Goal: Task Accomplishment & Management: Use online tool/utility

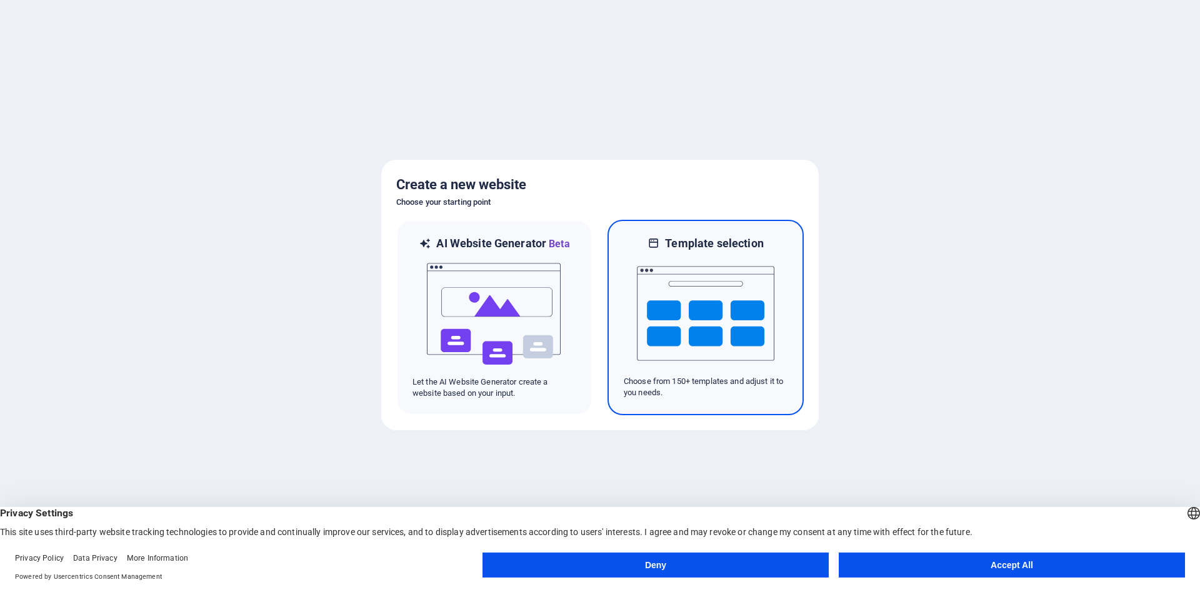
click at [697, 351] on img at bounding box center [705, 313] width 137 height 125
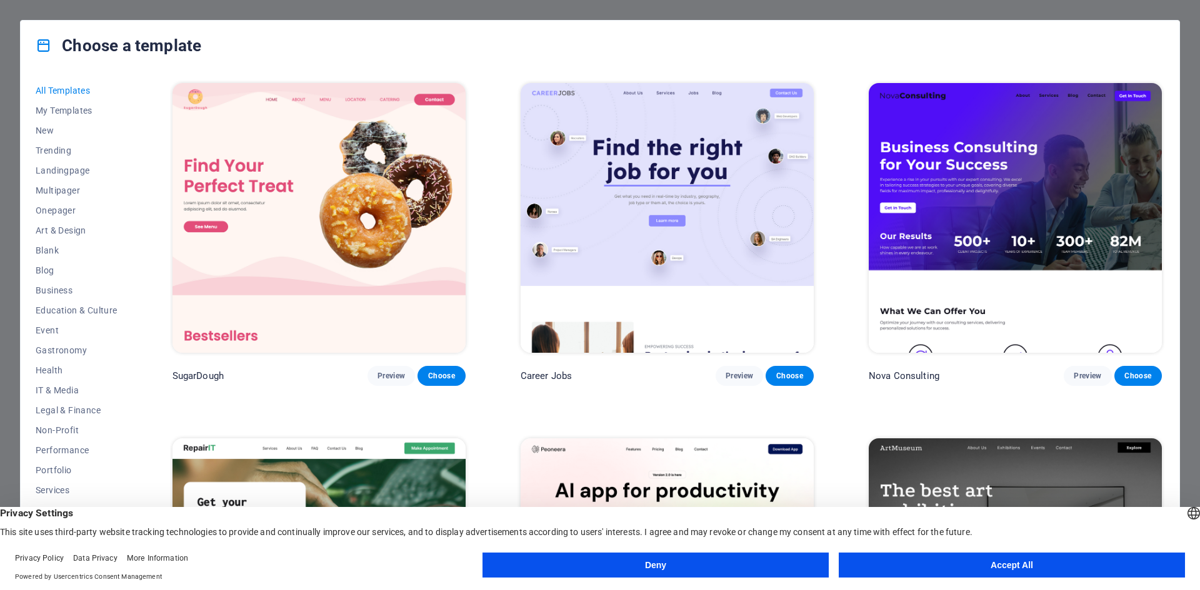
click at [986, 565] on button "Accept All" at bounding box center [1011, 565] width 346 height 25
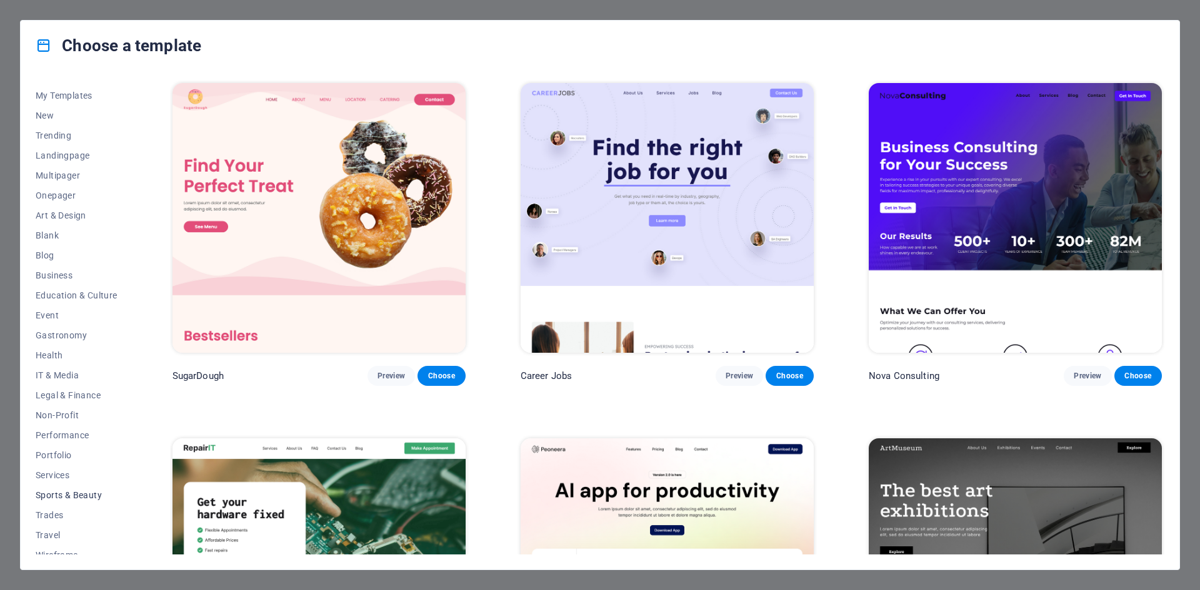
scroll to position [26, 0]
click at [45, 460] on span "Services" at bounding box center [77, 465] width 82 height 10
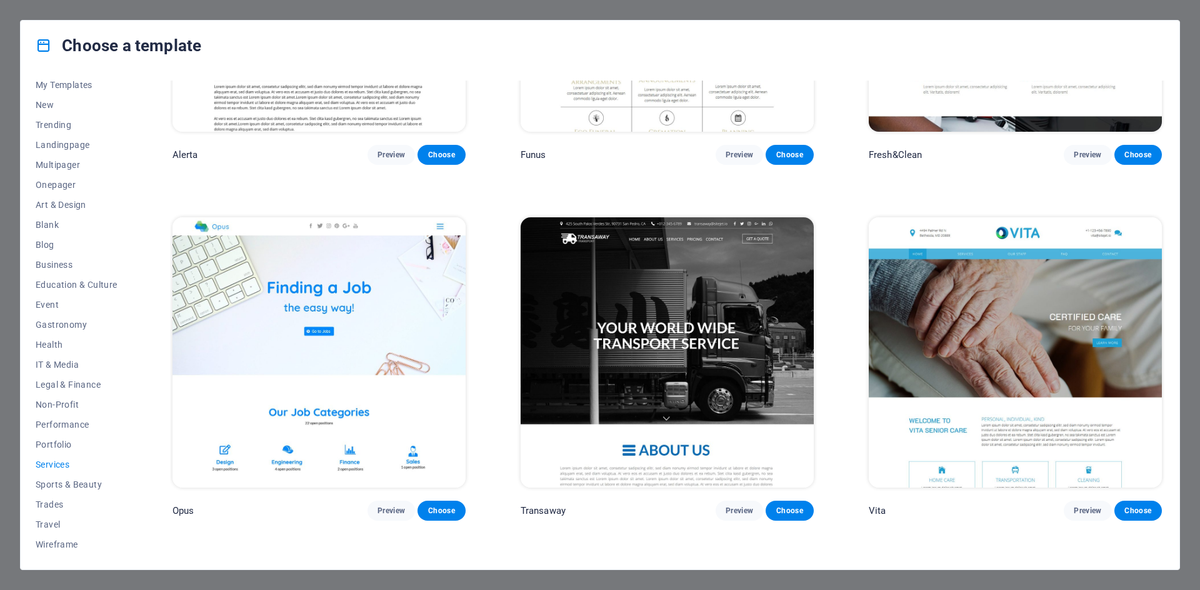
scroll to position [2310, 0]
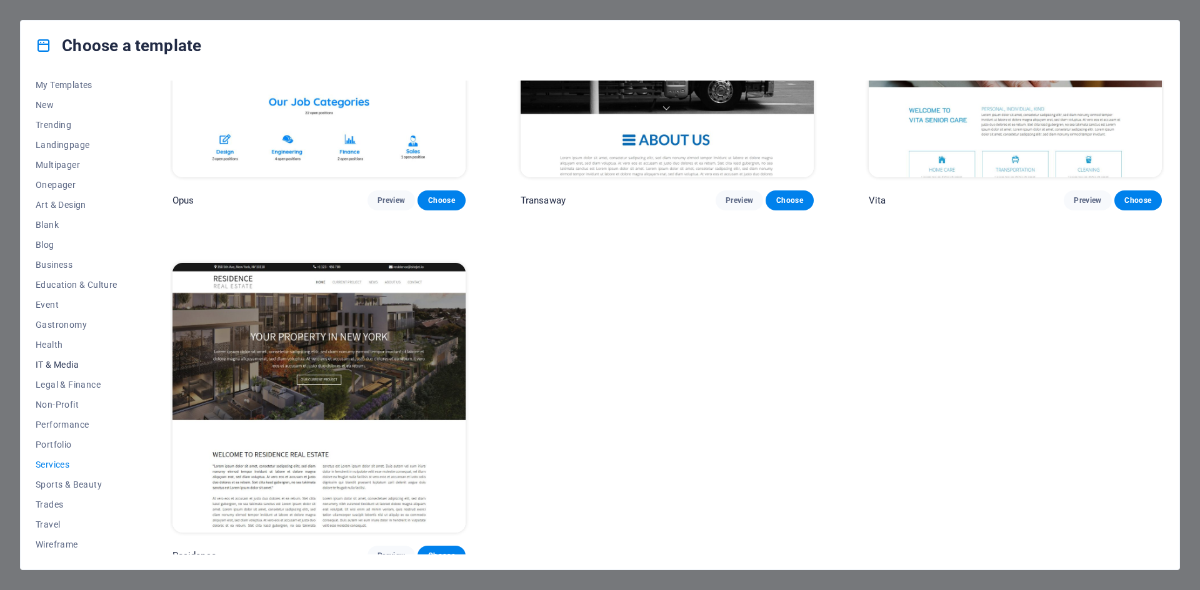
click at [59, 363] on span "IT & Media" at bounding box center [77, 365] width 82 height 10
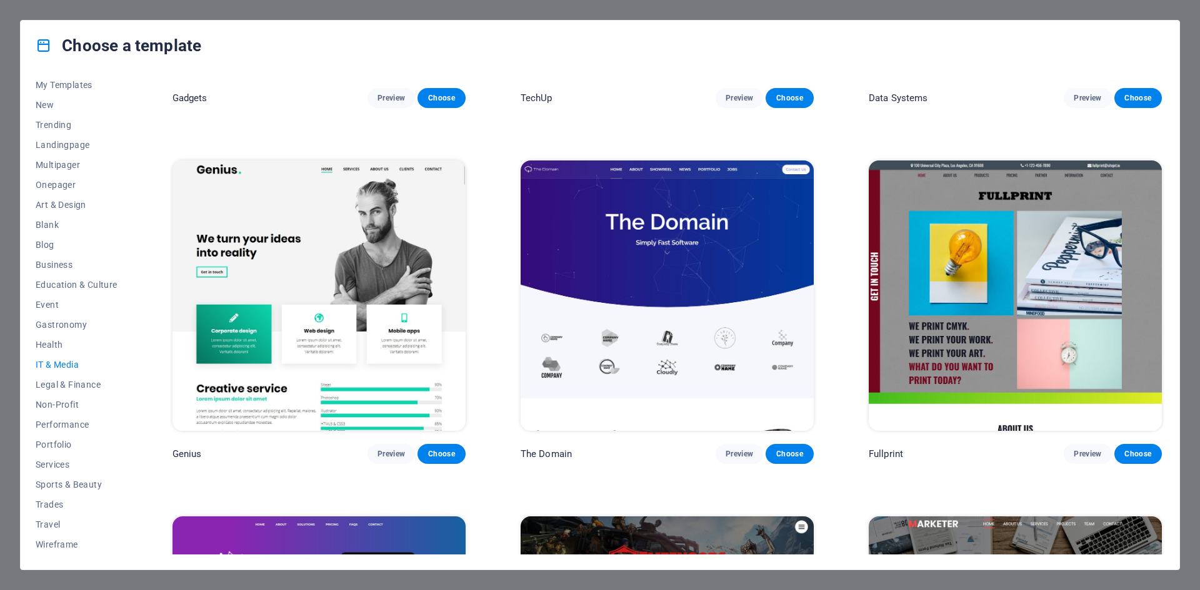
scroll to position [580, 0]
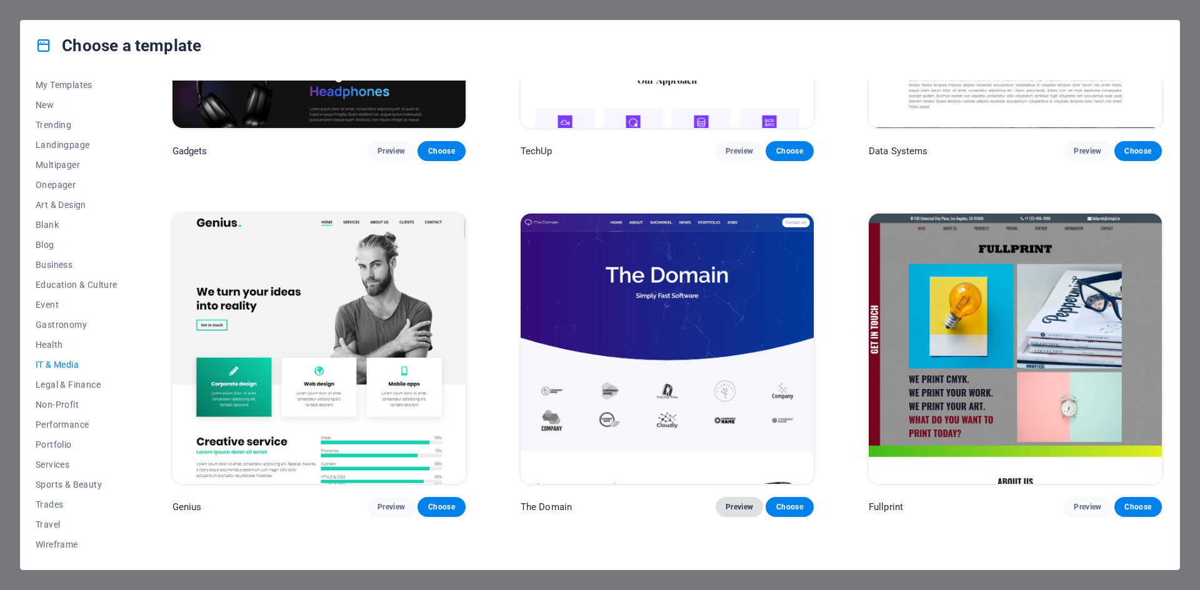
click at [732, 502] on span "Preview" at bounding box center [738, 507] width 27 height 10
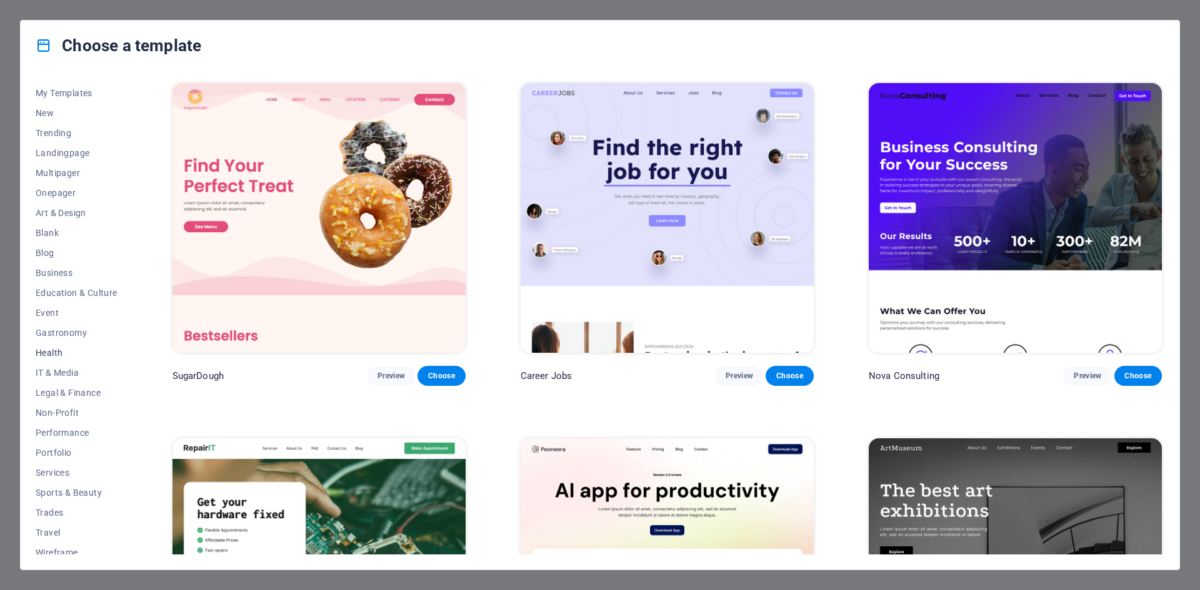
scroll to position [26, 0]
click at [69, 365] on span "IT & Media" at bounding box center [77, 365] width 82 height 10
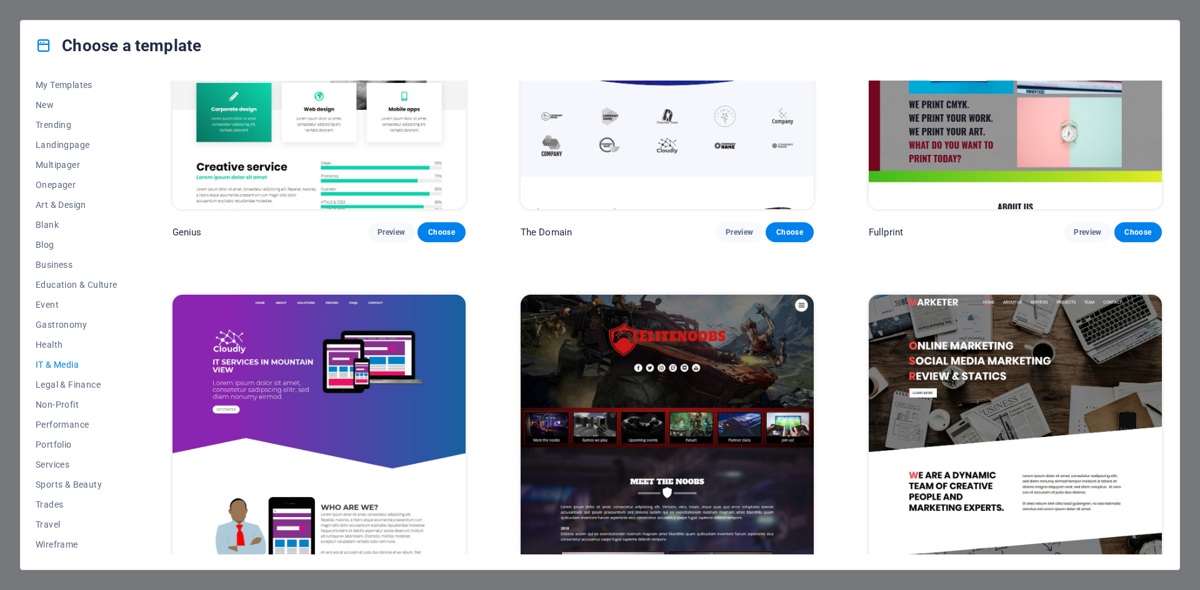
scroll to position [893, 0]
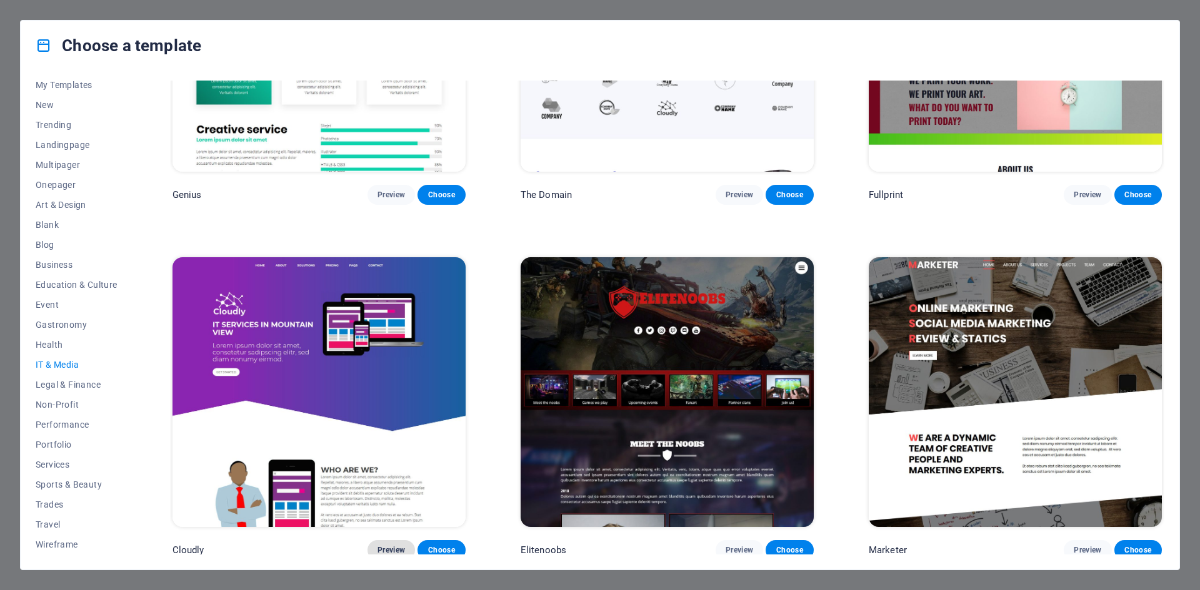
click at [391, 545] on span "Preview" at bounding box center [390, 550] width 27 height 10
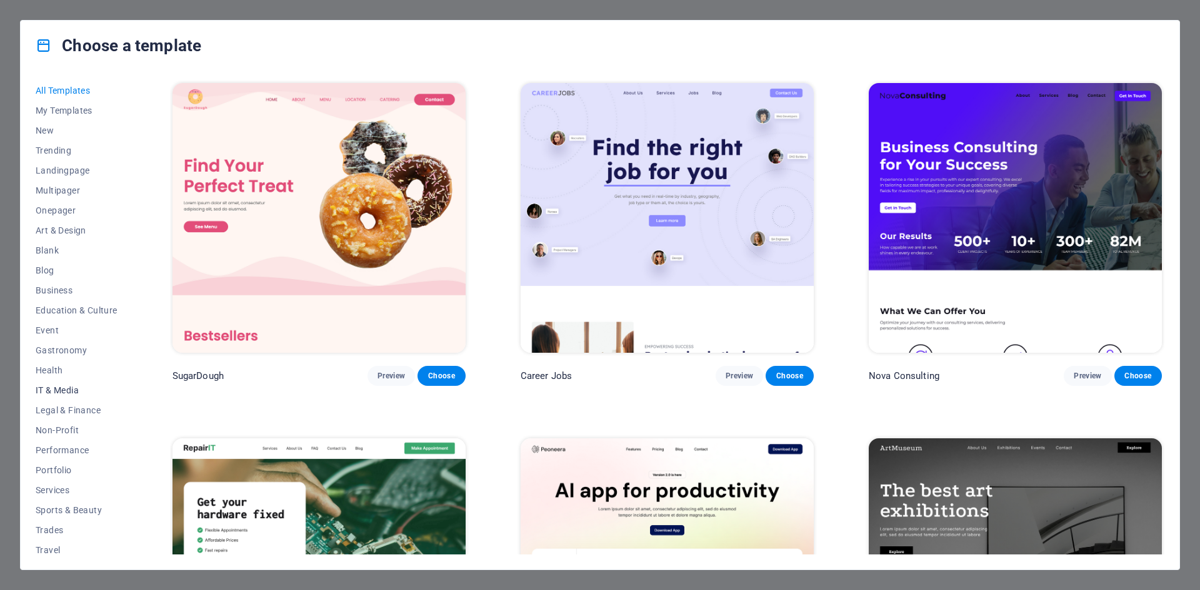
click at [62, 389] on span "IT & Media" at bounding box center [77, 391] width 82 height 10
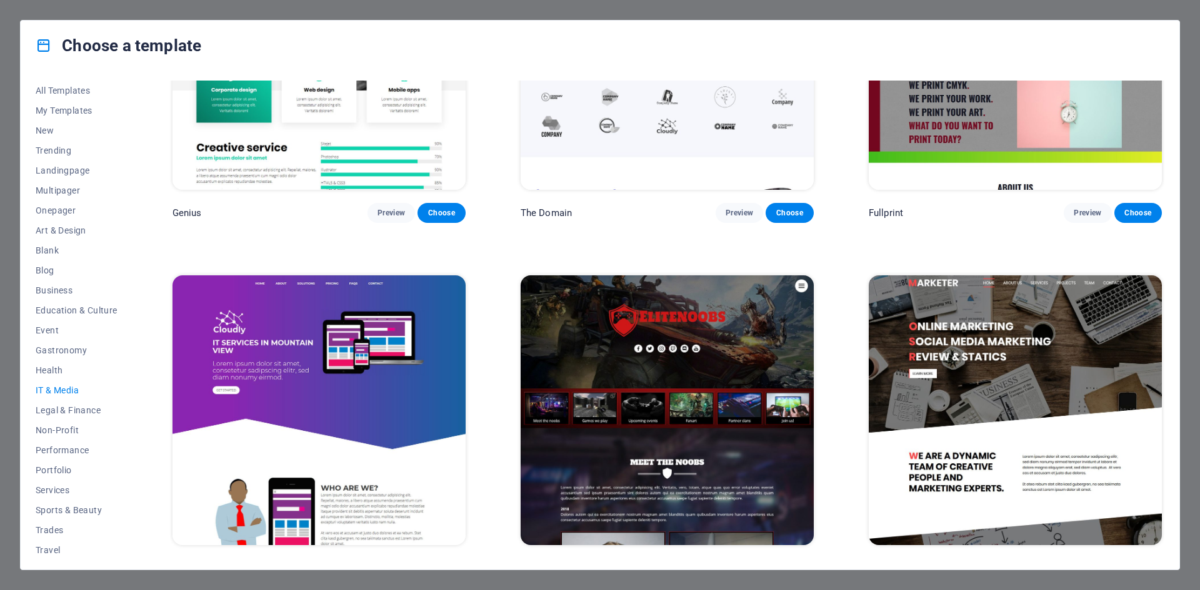
scroll to position [893, 0]
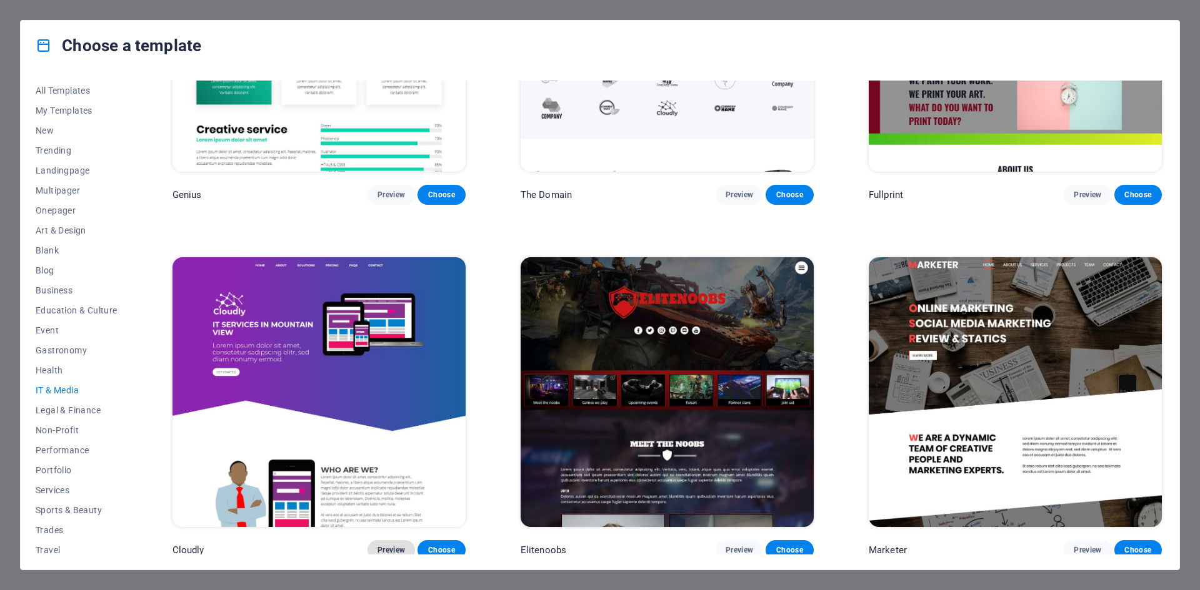
click at [381, 545] on span "Preview" at bounding box center [390, 550] width 27 height 10
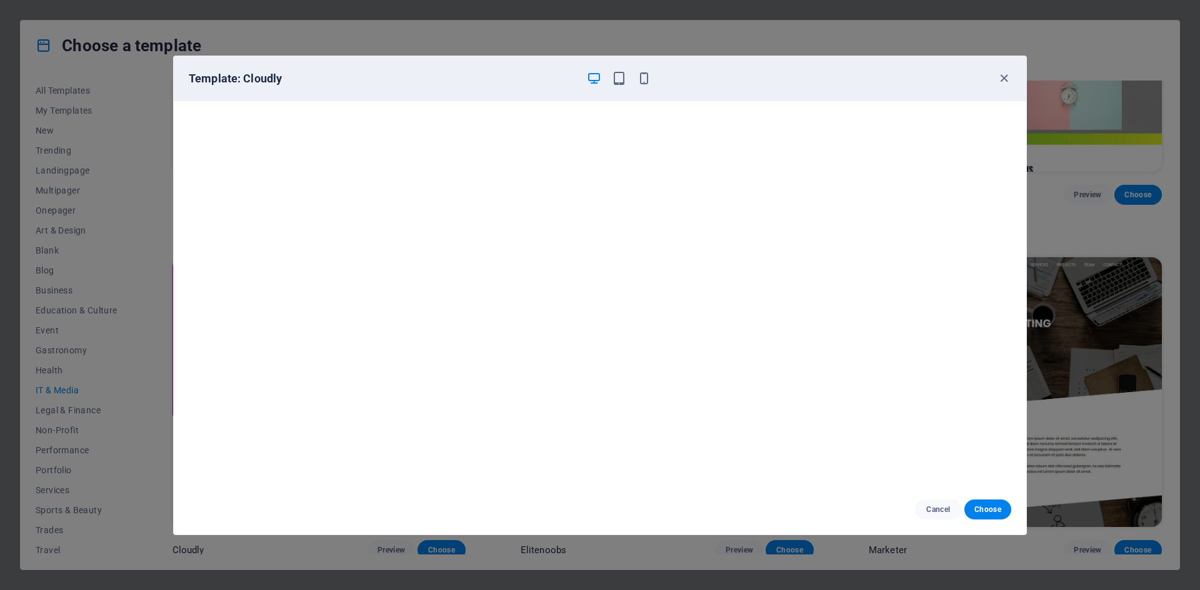
scroll to position [3, 0]
click at [940, 508] on span "Cancel" at bounding box center [938, 510] width 27 height 10
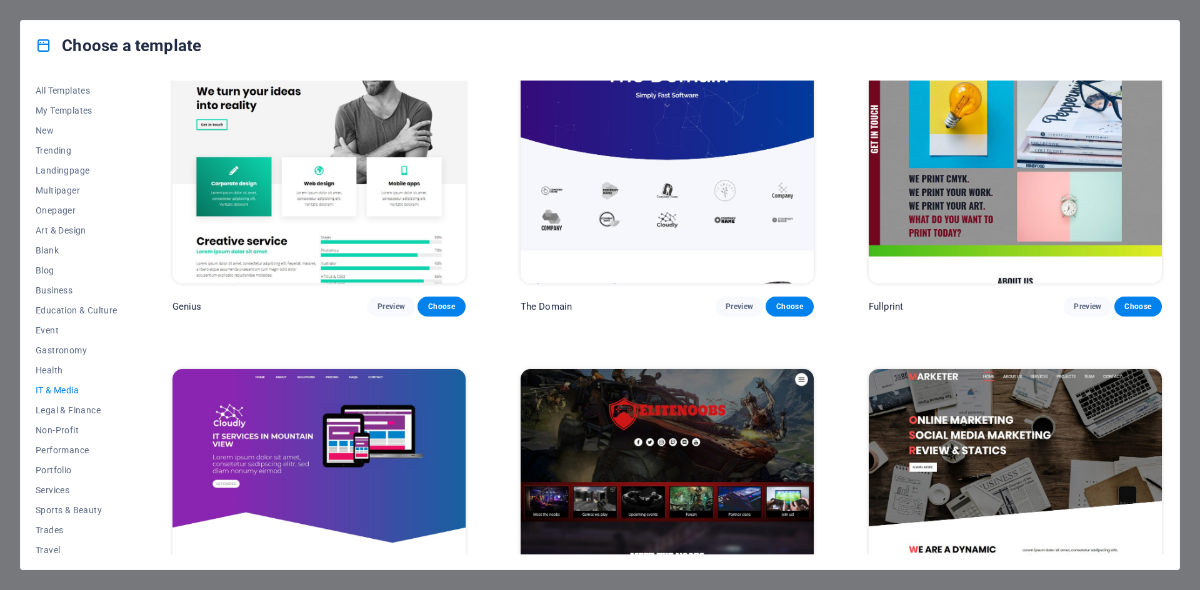
scroll to position [893, 0]
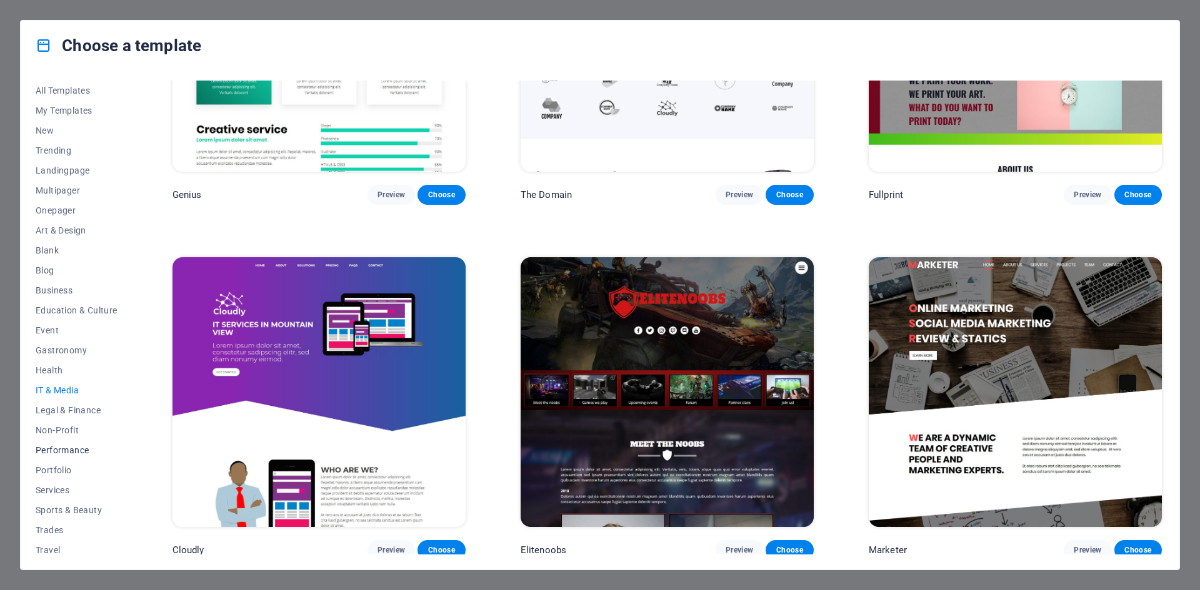
click at [68, 446] on span "Performance" at bounding box center [77, 450] width 82 height 10
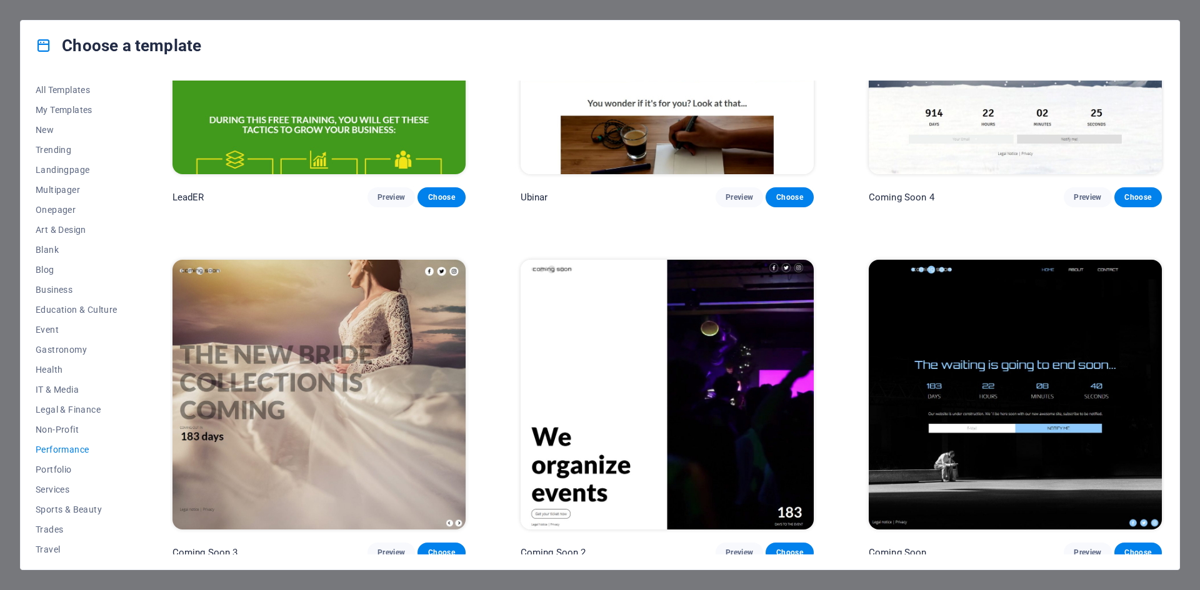
scroll to position [0, 0]
click at [46, 382] on button "IT & Media" at bounding box center [77, 391] width 82 height 20
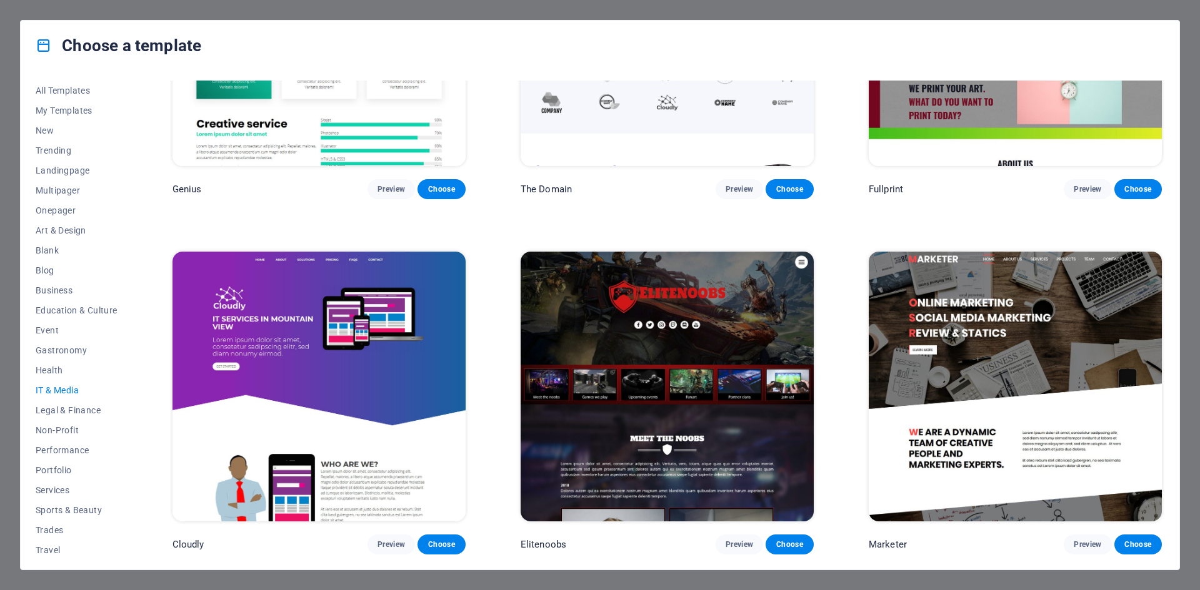
scroll to position [893, 0]
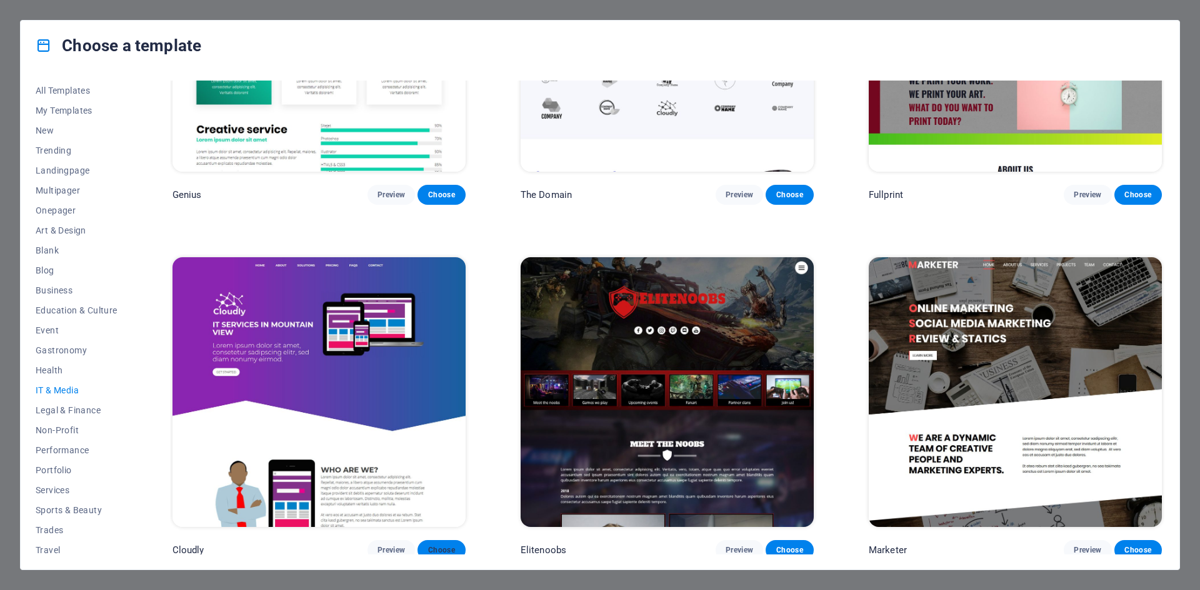
click at [452, 549] on span "Choose" at bounding box center [440, 550] width 27 height 10
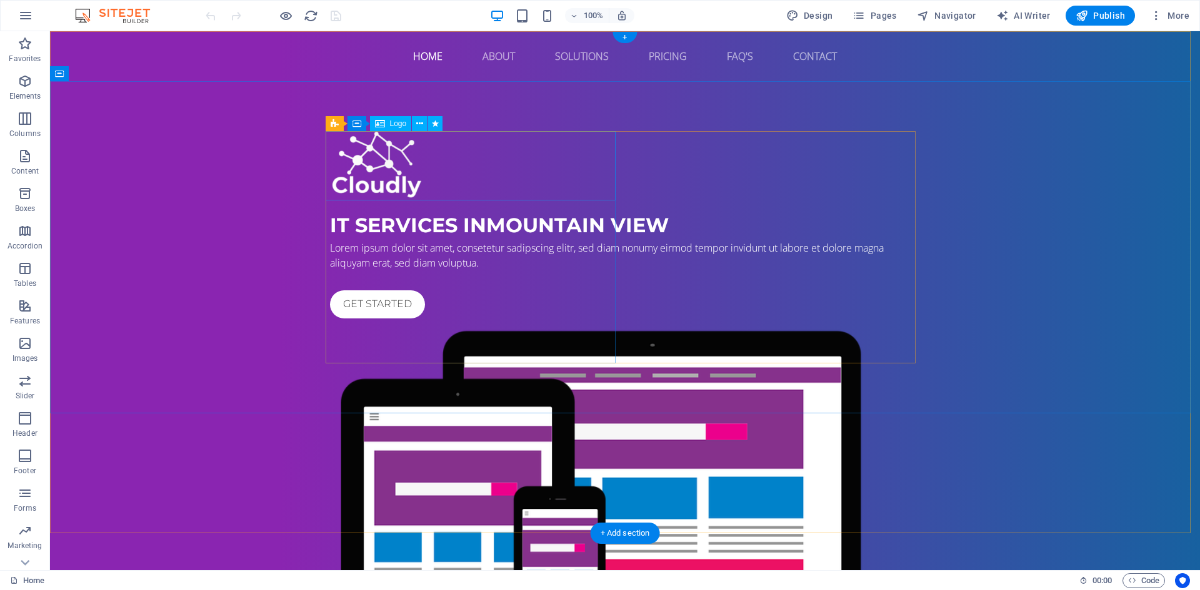
click at [398, 184] on div at bounding box center [625, 165] width 590 height 69
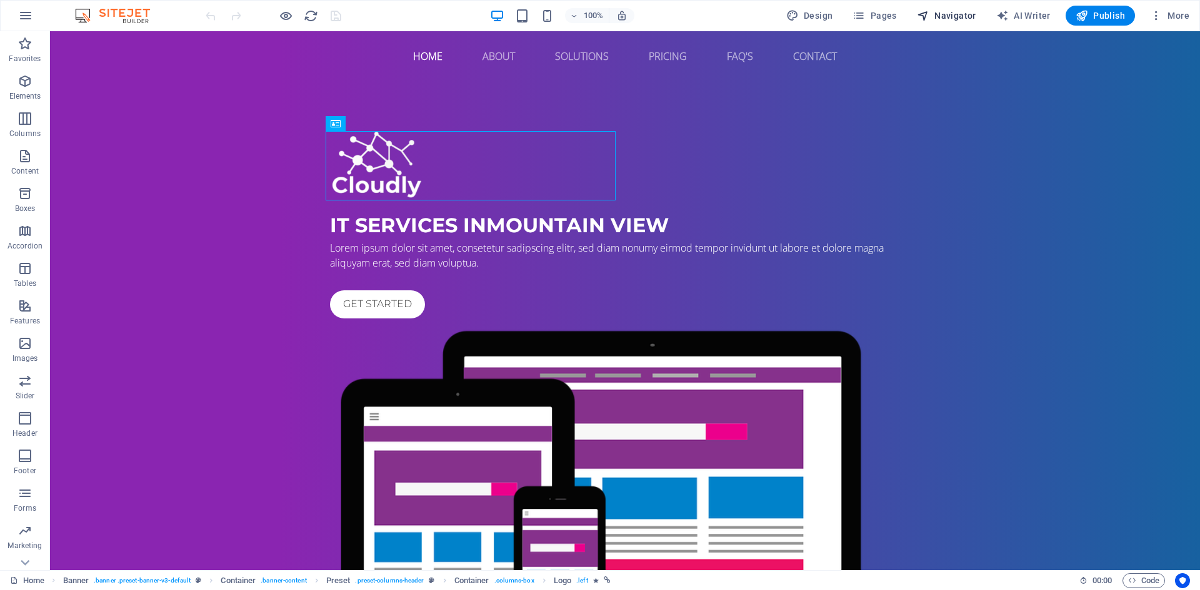
click at [937, 14] on span "Navigator" at bounding box center [946, 15] width 59 height 12
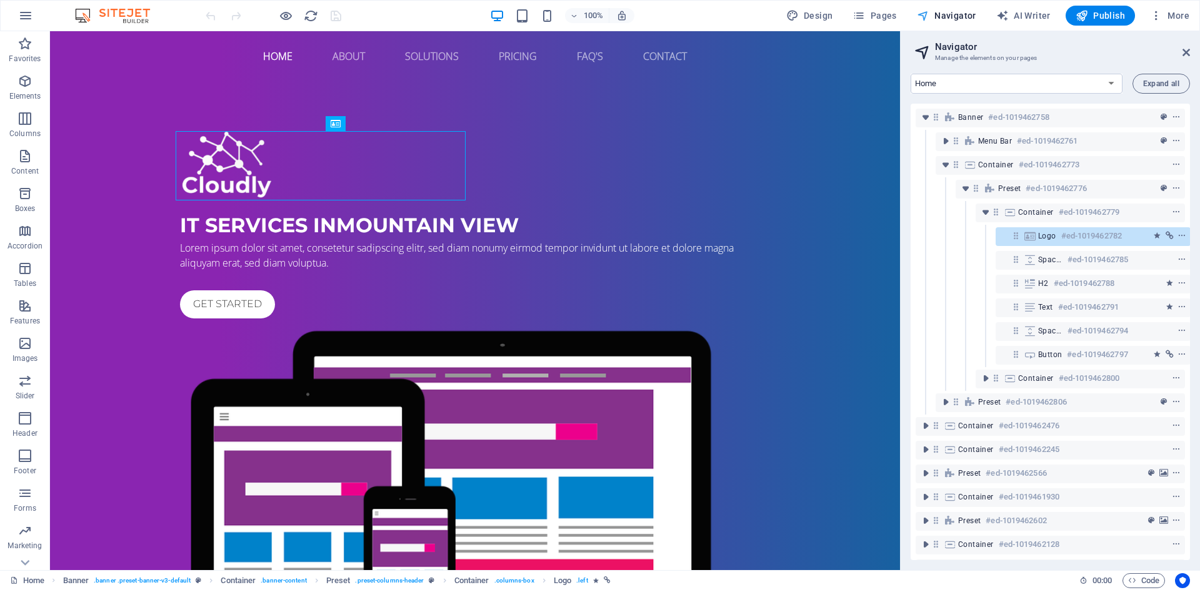
scroll to position [0, 3]
click at [937, 14] on span "Navigator" at bounding box center [946, 15] width 59 height 12
click at [1186, 46] on h2 "Navigator" at bounding box center [1062, 46] width 255 height 11
click at [1185, 56] on icon at bounding box center [1185, 52] width 7 height 10
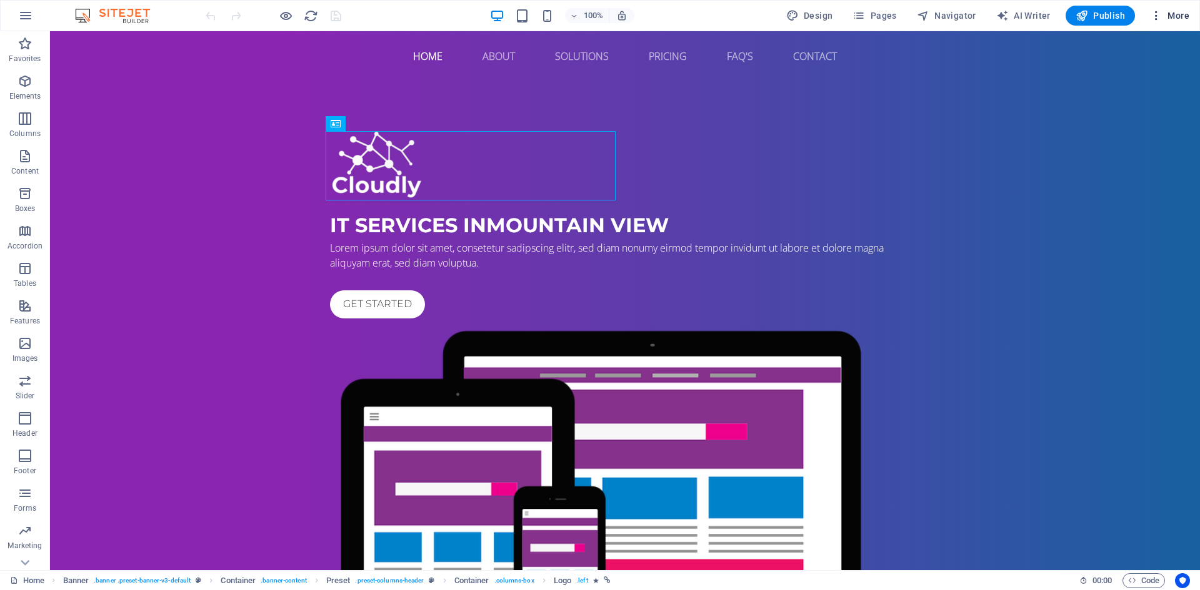
click at [1162, 18] on icon "button" at bounding box center [1156, 15] width 12 height 12
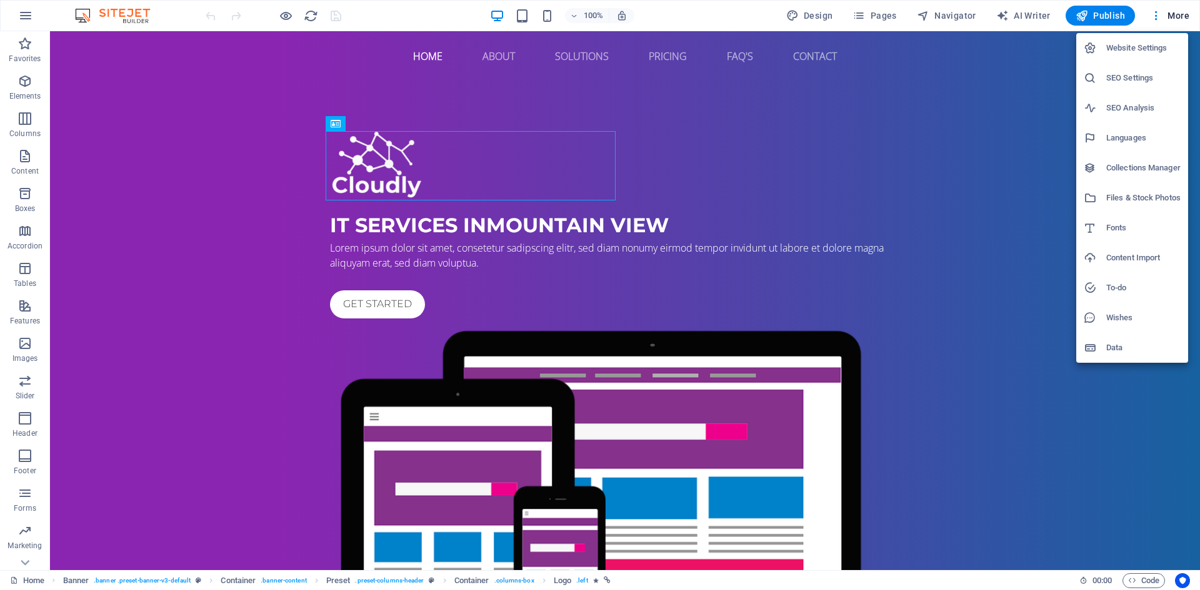
click at [526, 405] on div at bounding box center [600, 295] width 1200 height 590
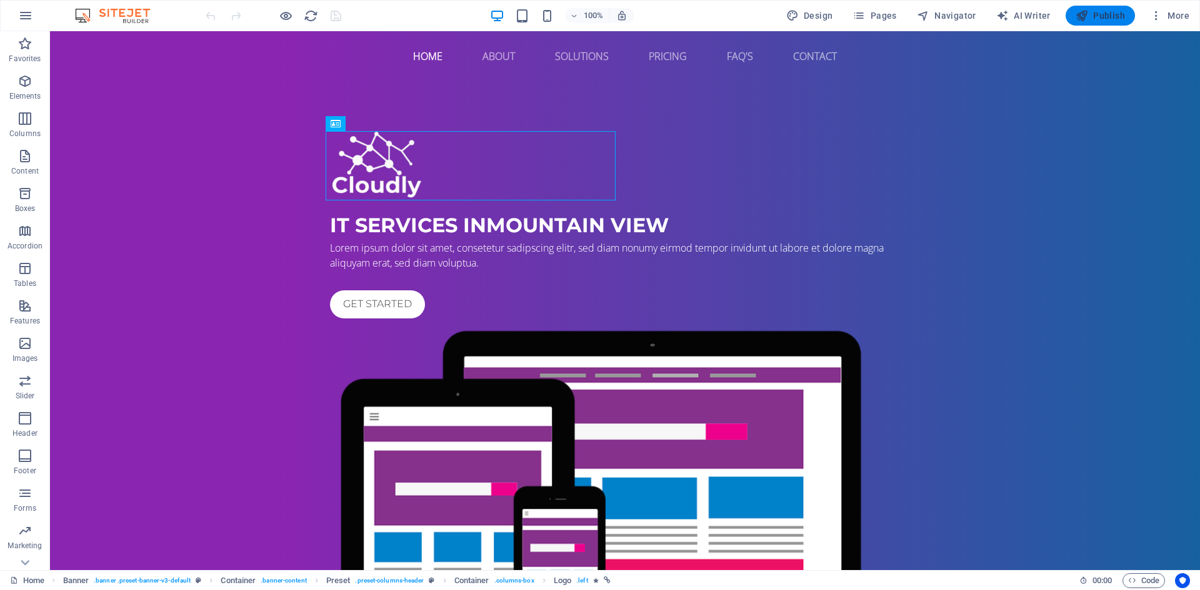
click at [1090, 16] on span "Publish" at bounding box center [1099, 15] width 49 height 12
